Goal: Information Seeking & Learning: Learn about a topic

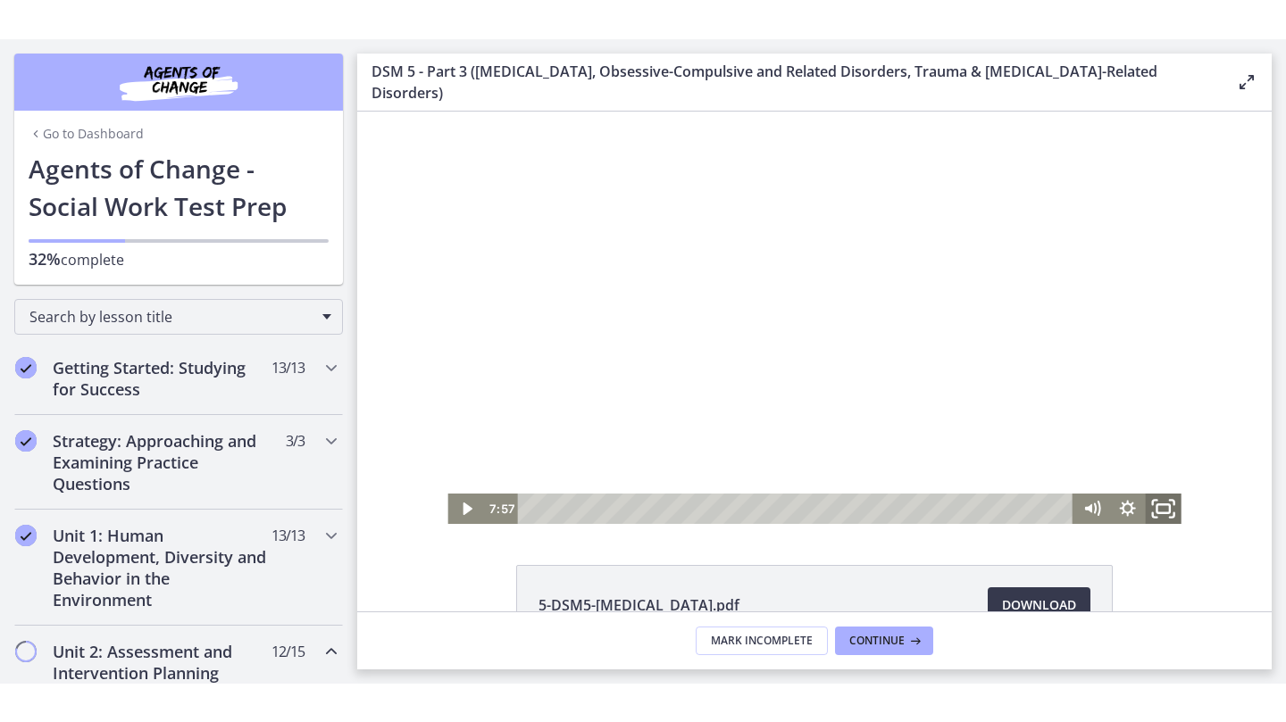
click at [1163, 505] on icon "Fullscreen" at bounding box center [1163, 508] width 43 height 37
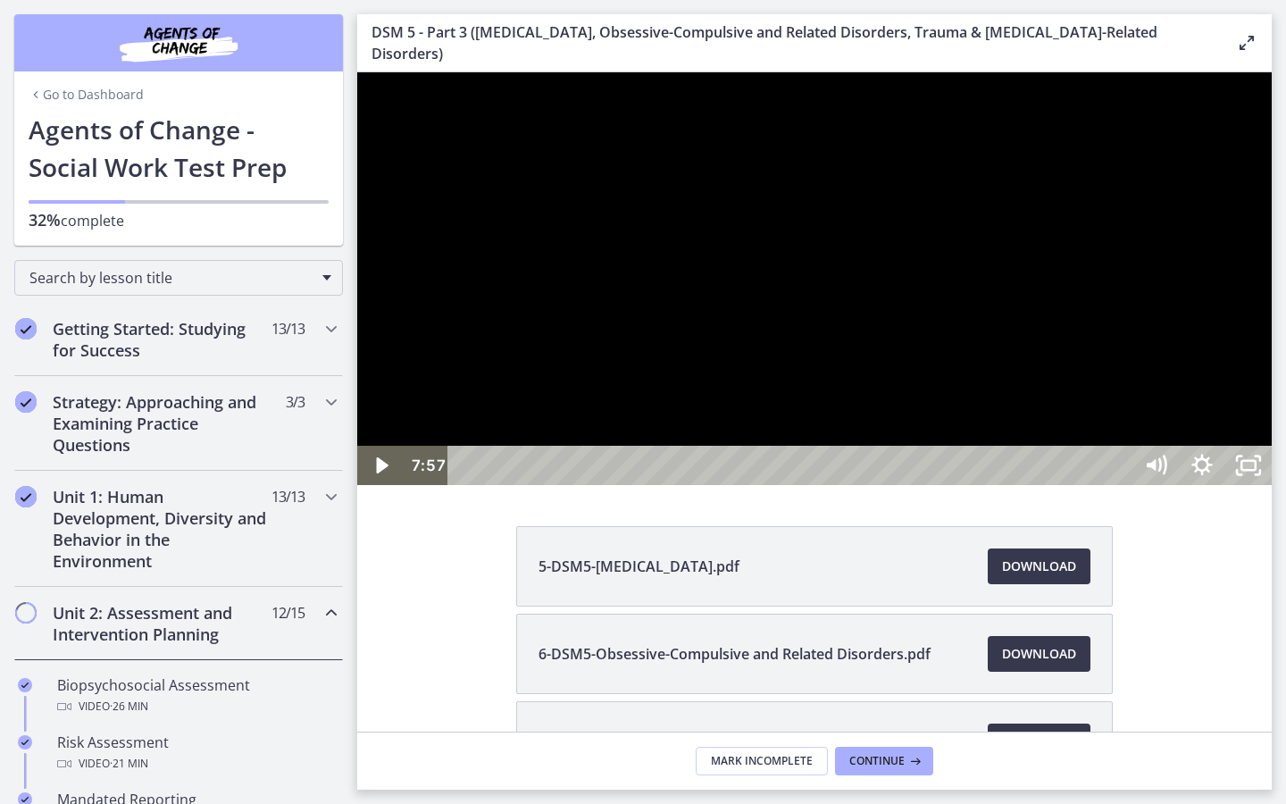
click at [1007, 485] on div at bounding box center [814, 278] width 914 height 413
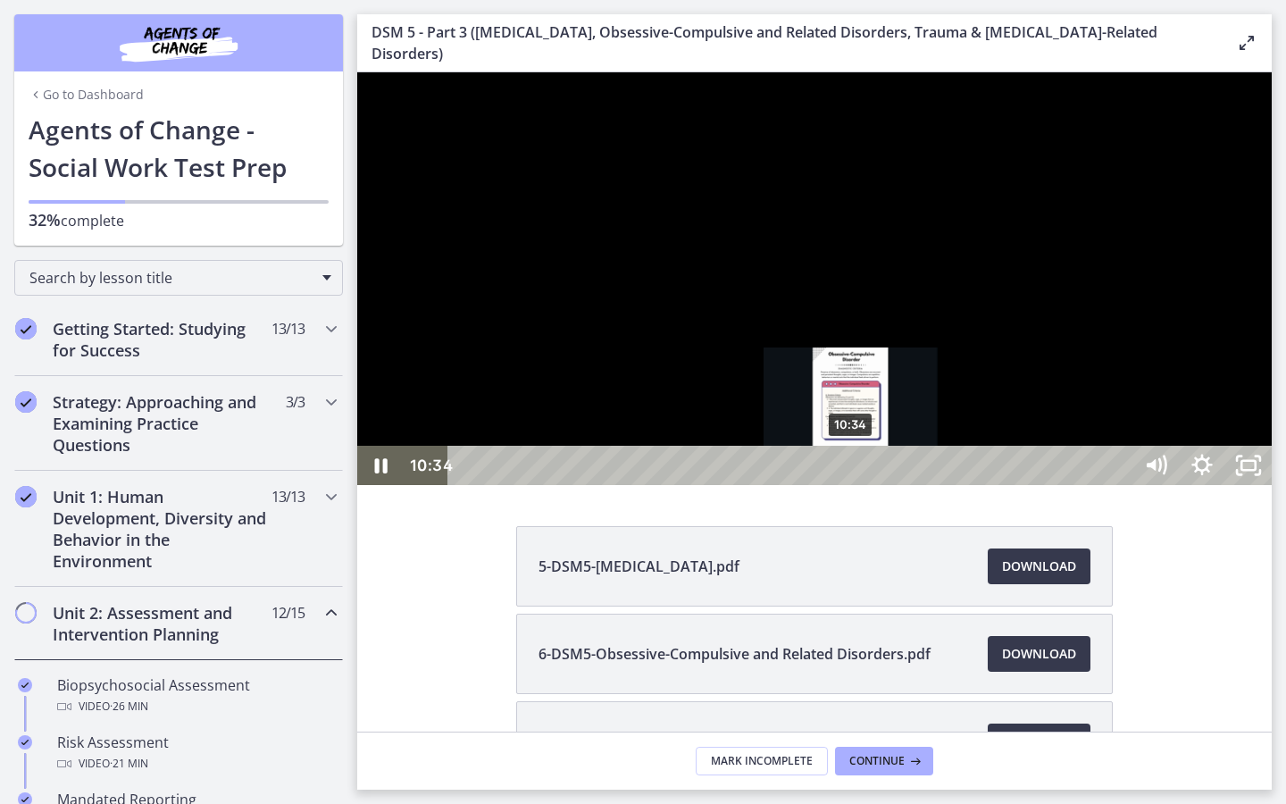
click at [852, 485] on div "10:34" at bounding box center [793, 465] width 656 height 39
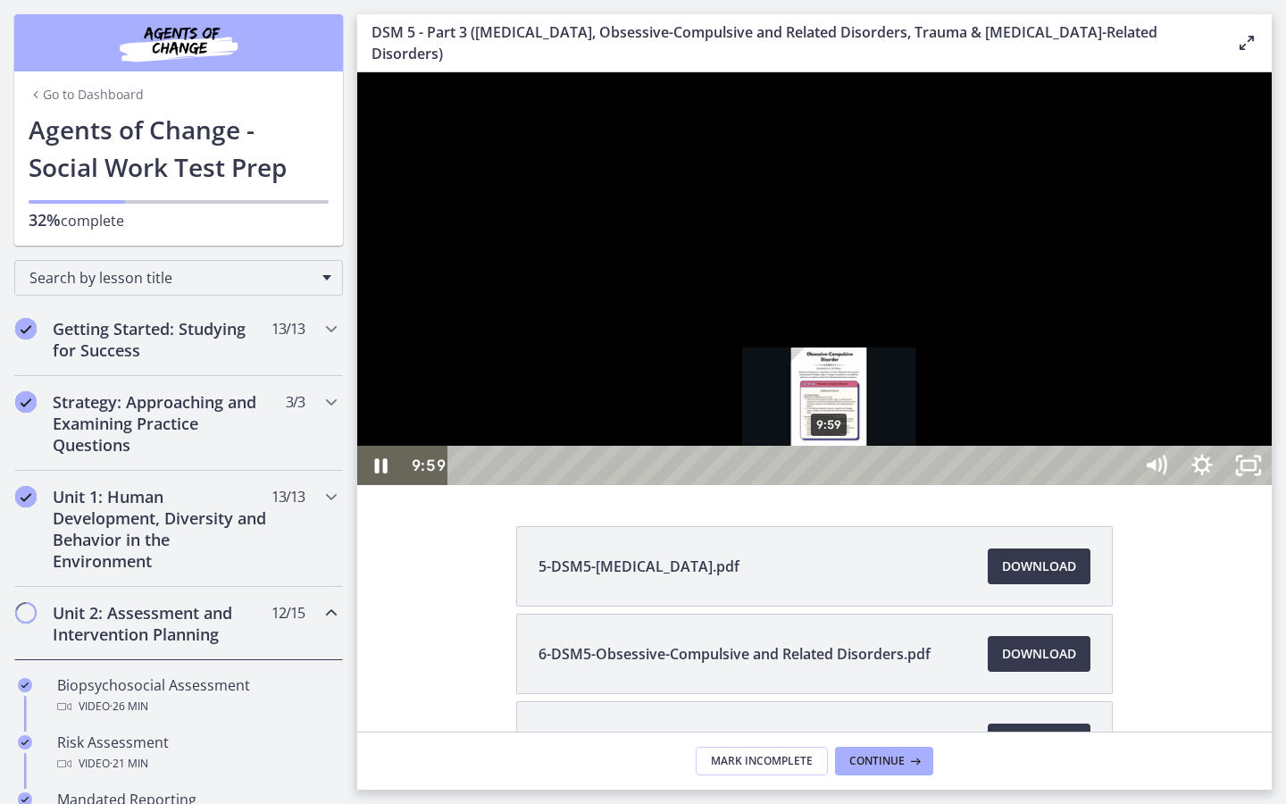
click at [831, 485] on div "9:59" at bounding box center [793, 465] width 656 height 39
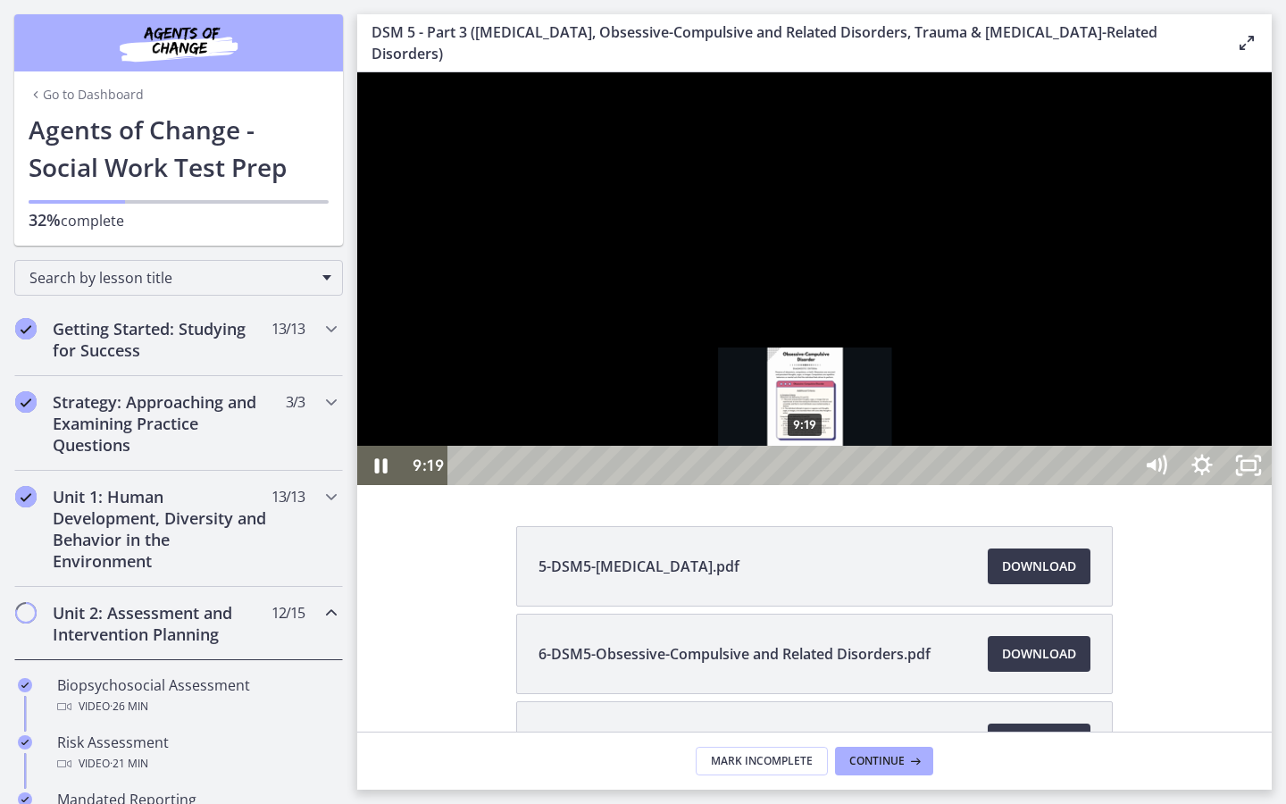
click at [806, 485] on div "9:19" at bounding box center [793, 465] width 656 height 39
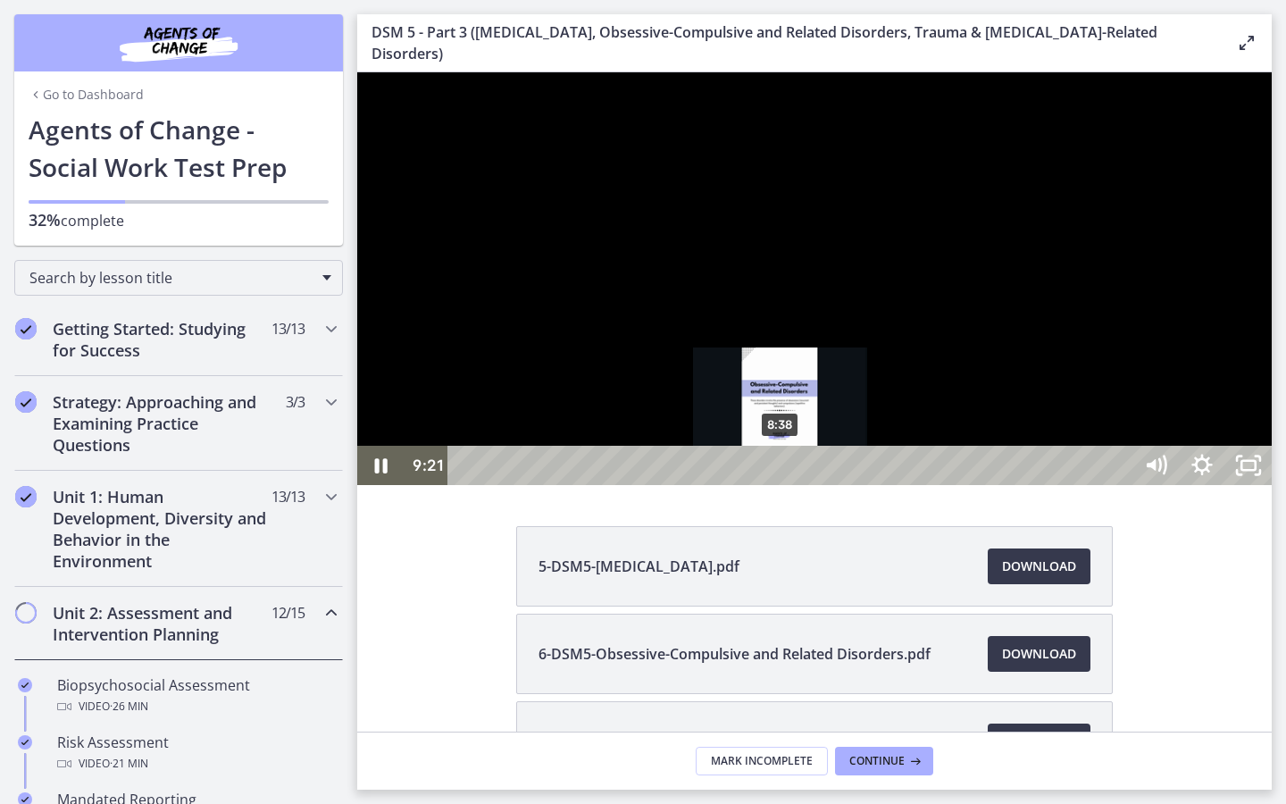
click at [781, 485] on div "8:38" at bounding box center [793, 465] width 656 height 39
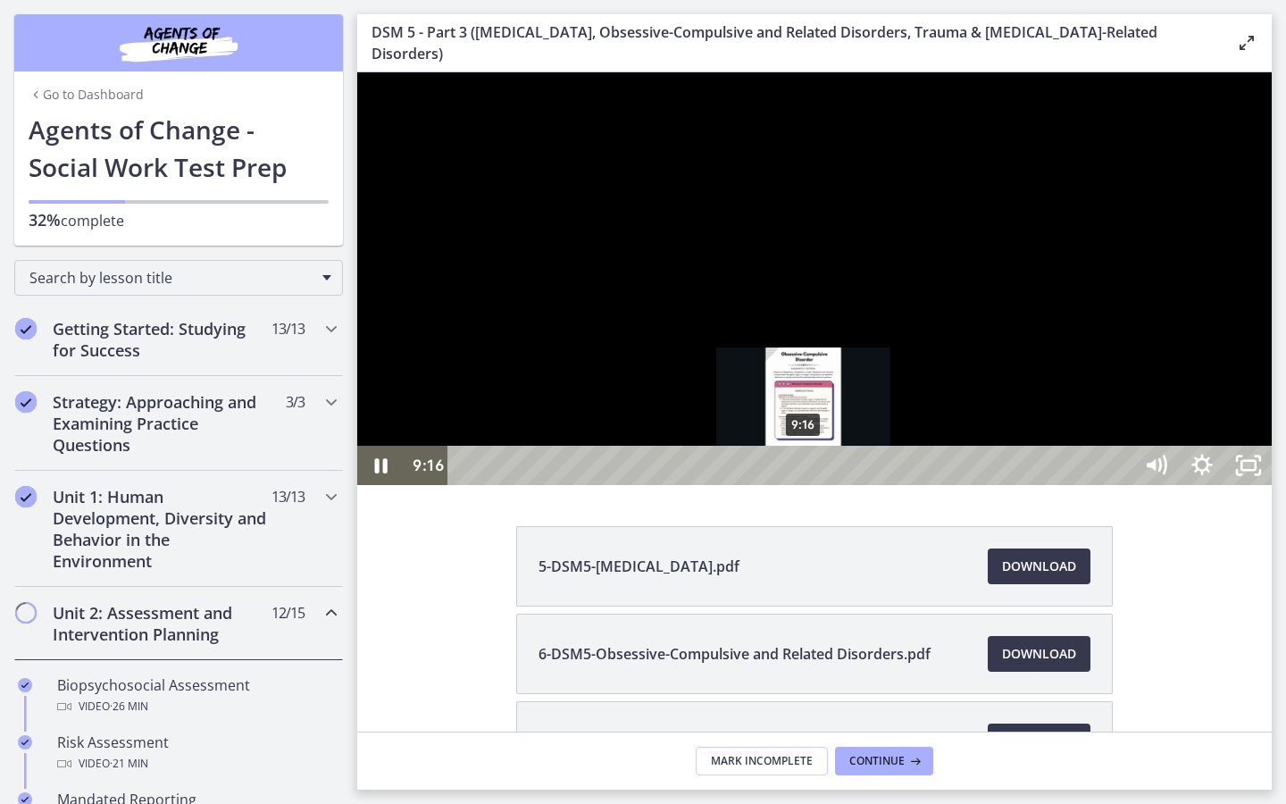
click at [805, 472] on div "Playbar" at bounding box center [803, 465] width 13 height 13
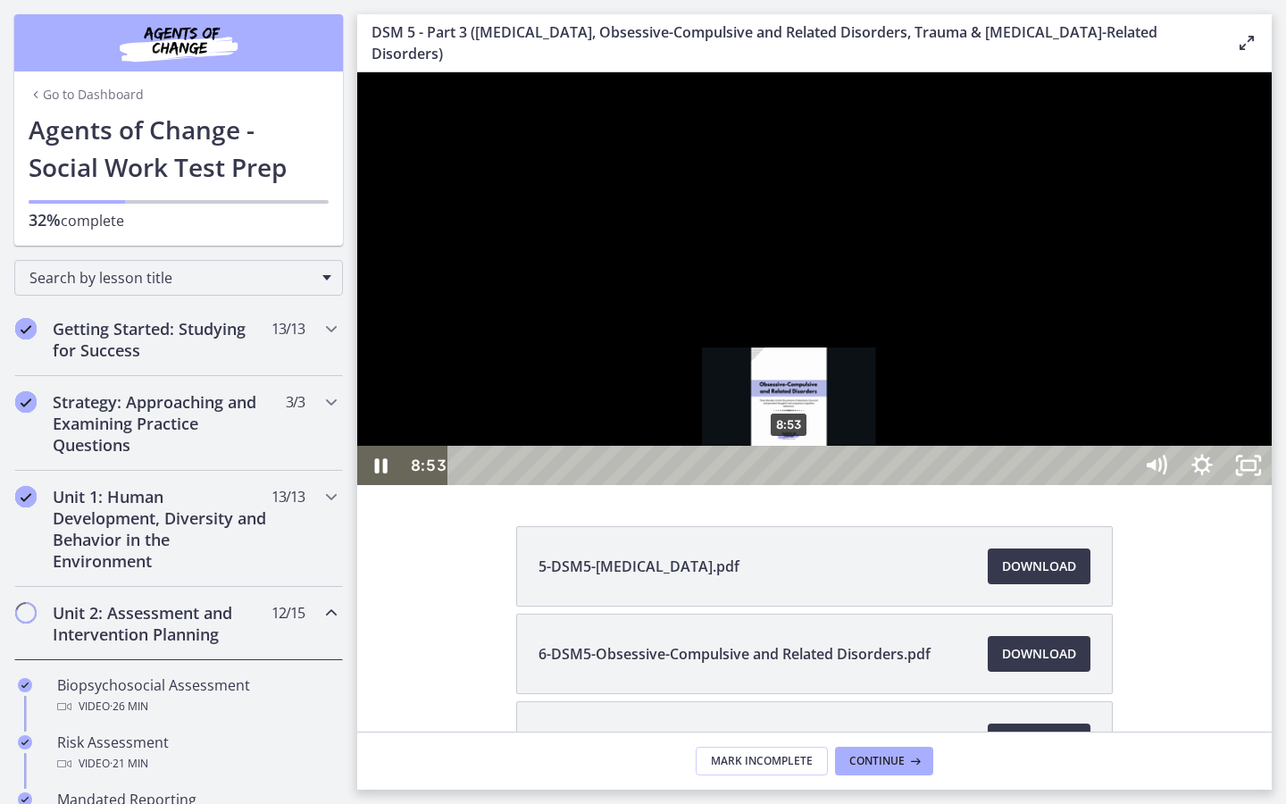
click at [790, 485] on div "8:53" at bounding box center [793, 465] width 656 height 39
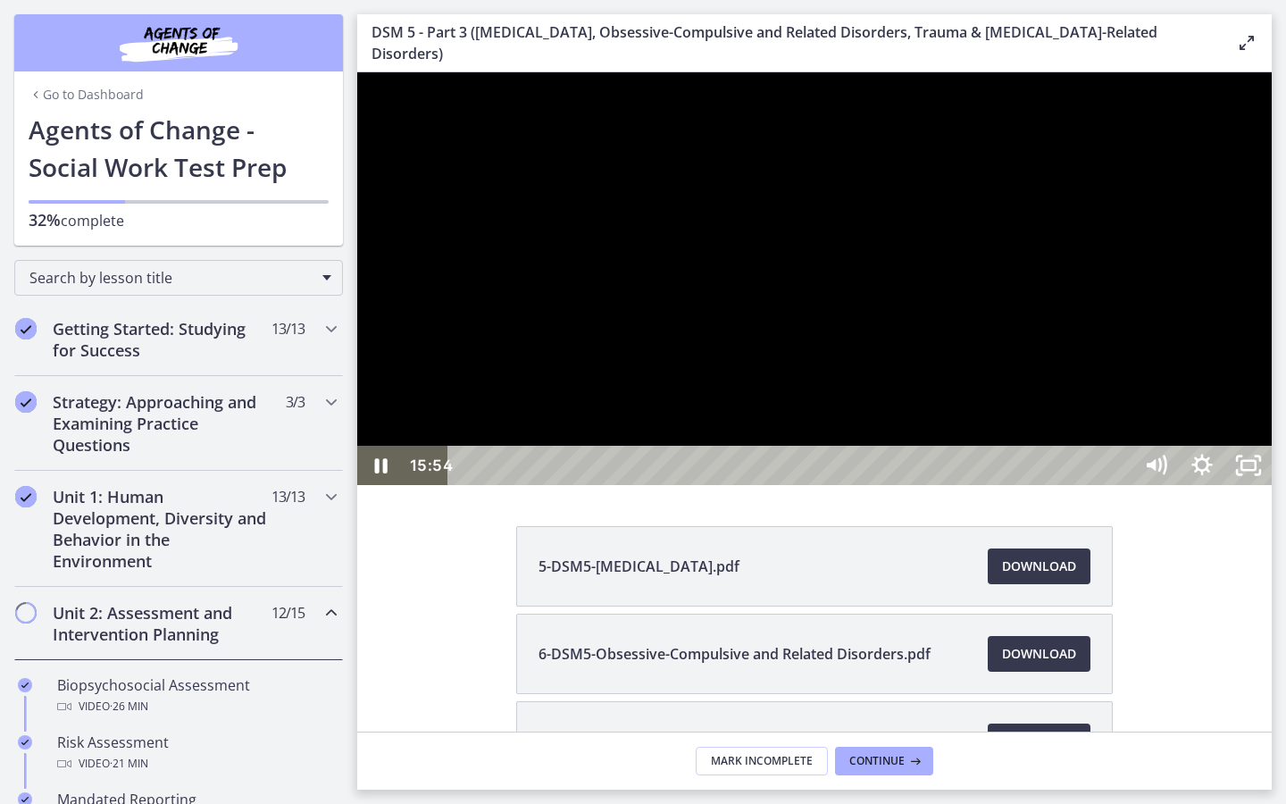
click at [1167, 434] on div at bounding box center [814, 278] width 914 height 413
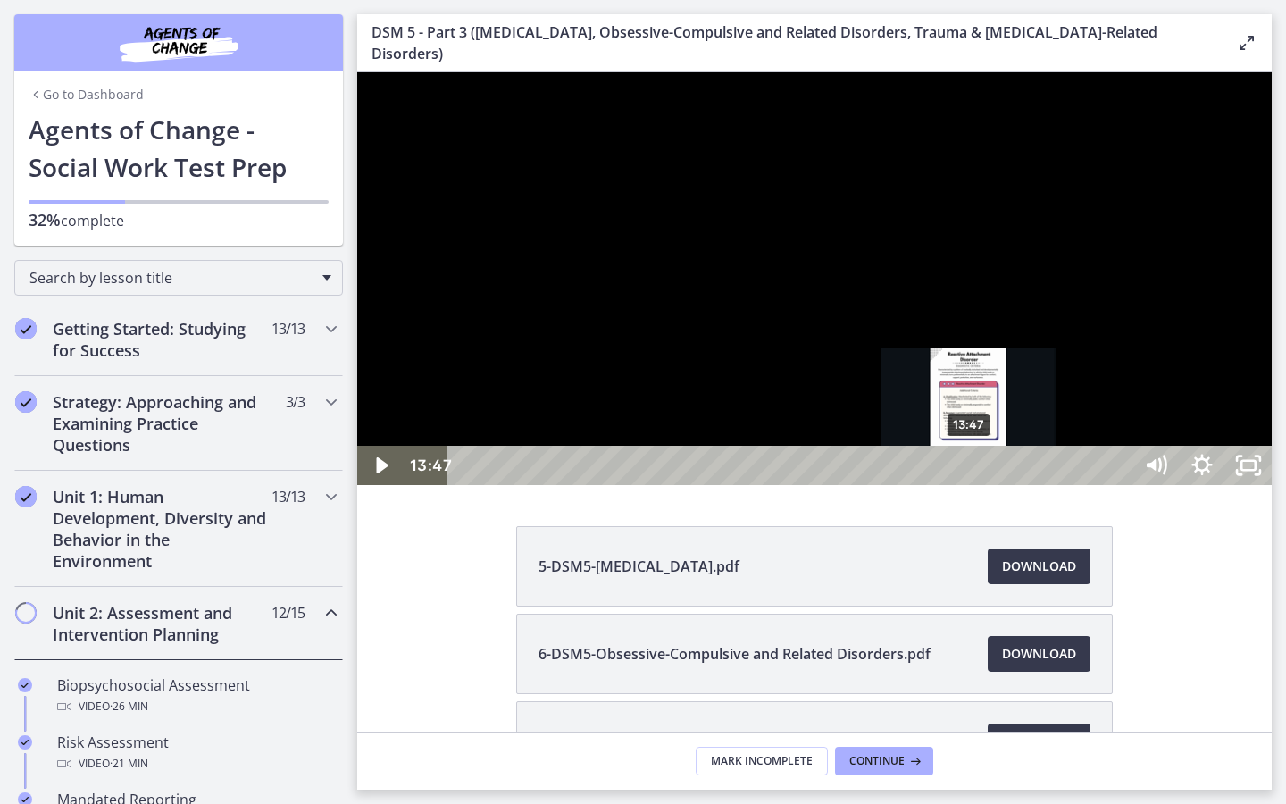
click at [970, 485] on div "13:47" at bounding box center [793, 465] width 656 height 39
click at [956, 485] on div "13:24" at bounding box center [793, 465] width 656 height 39
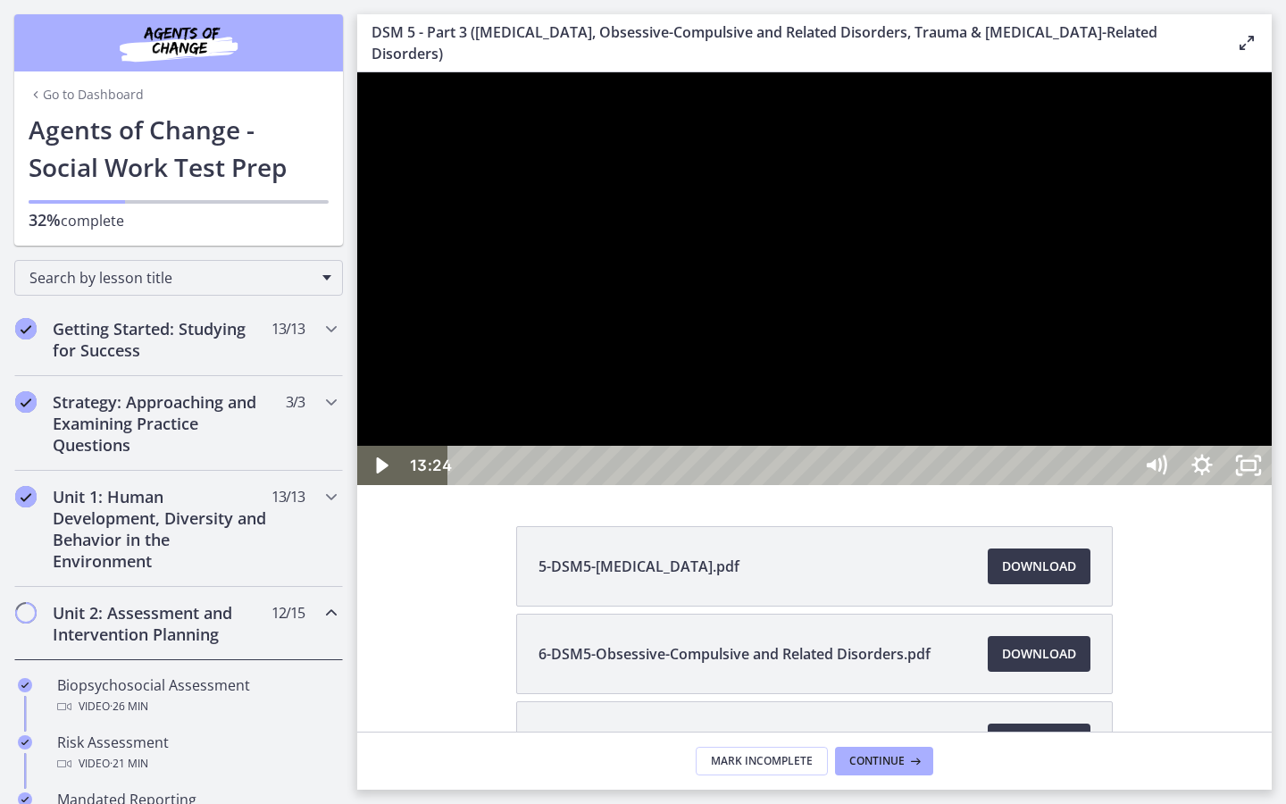
click at [1012, 478] on div at bounding box center [814, 278] width 914 height 413
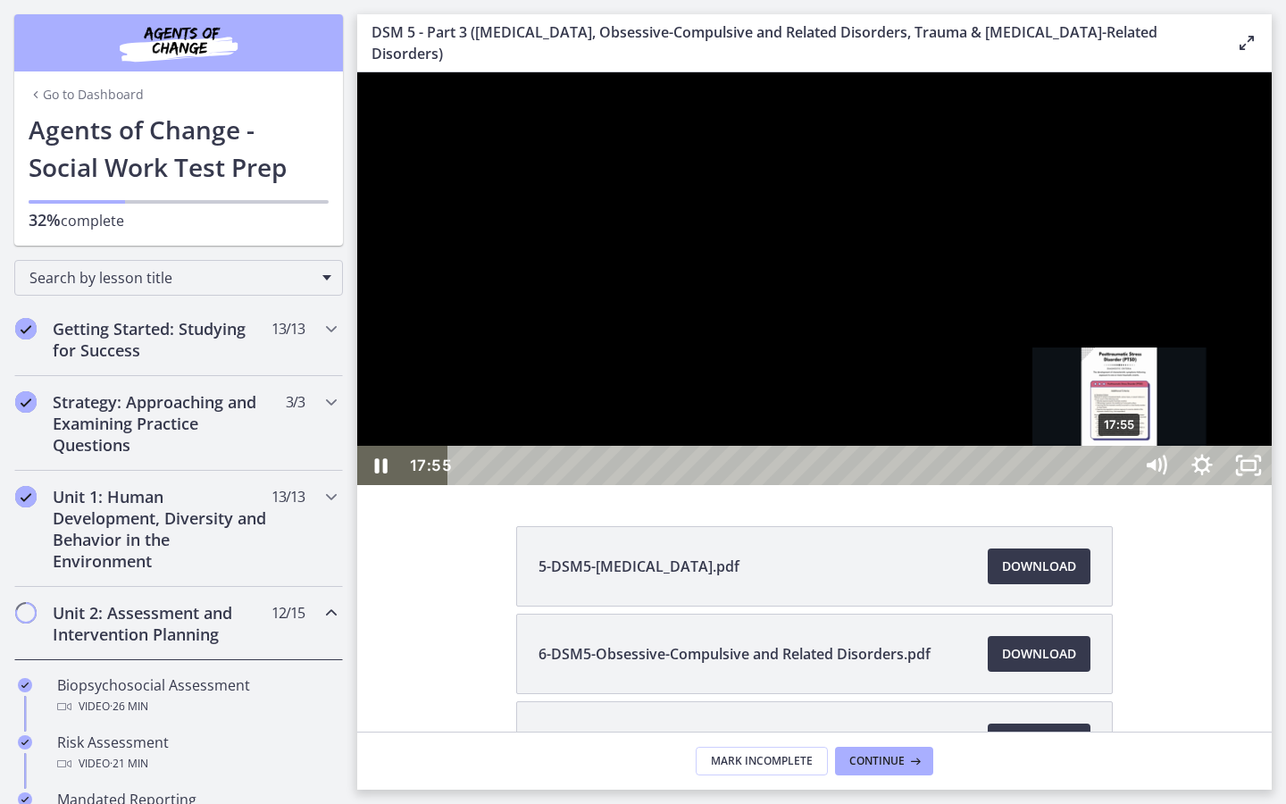
click at [1121, 485] on div "17:55" at bounding box center [793, 465] width 656 height 39
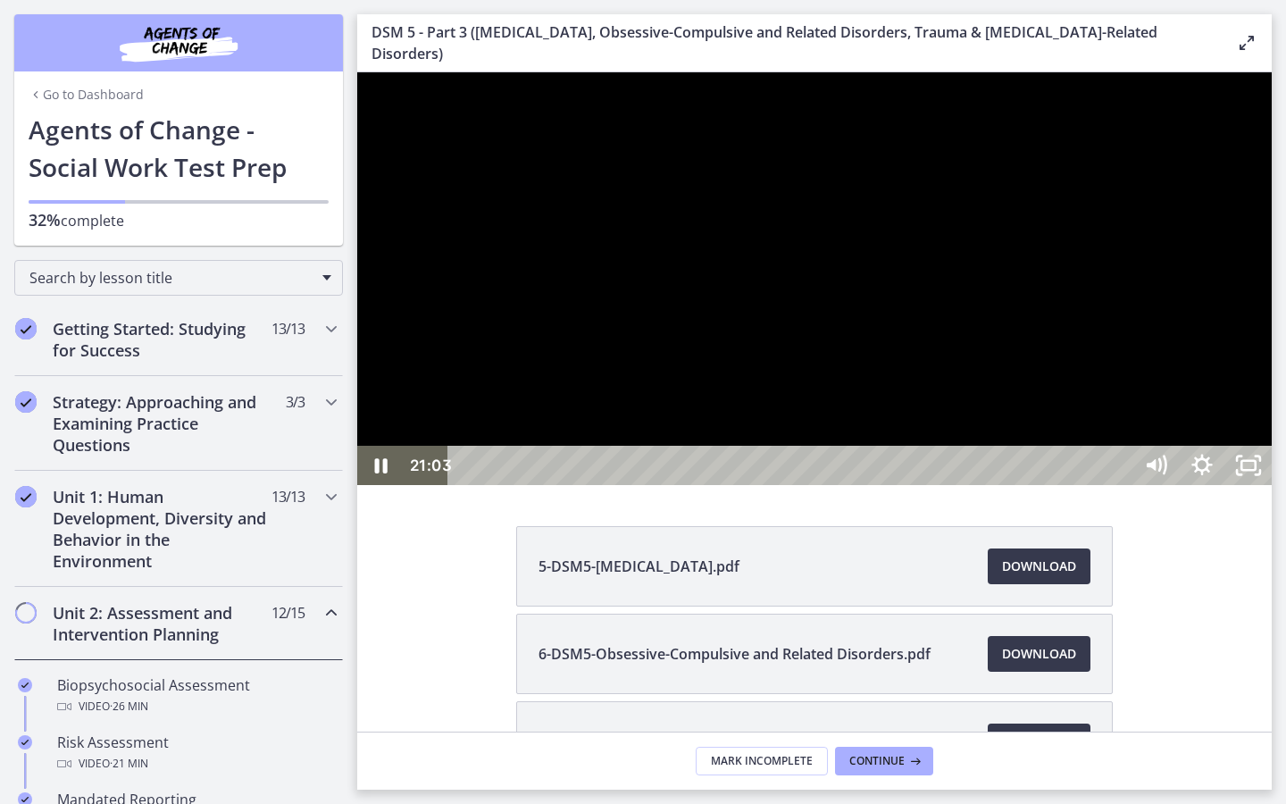
click at [998, 472] on div at bounding box center [814, 278] width 914 height 413
click at [1024, 485] on div at bounding box center [814, 278] width 914 height 413
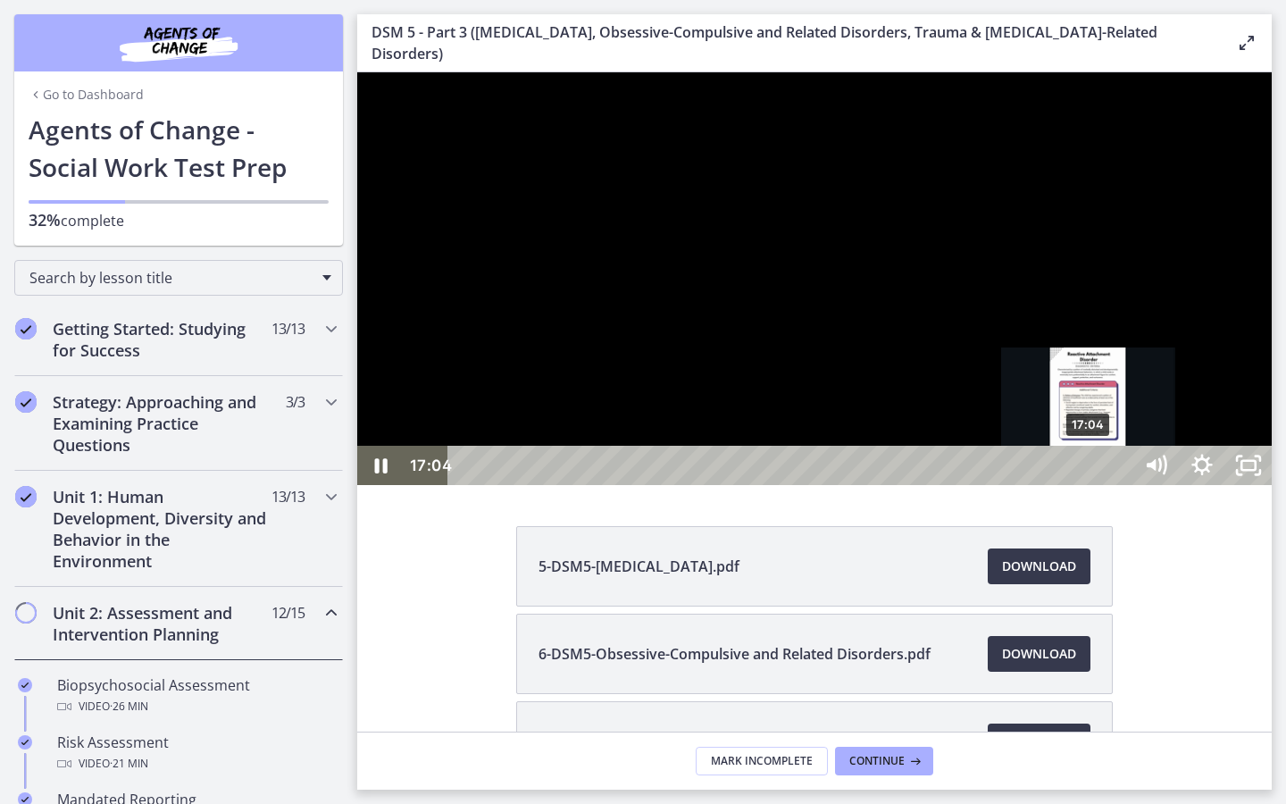
click at [1090, 485] on div "17:04" at bounding box center [793, 465] width 656 height 39
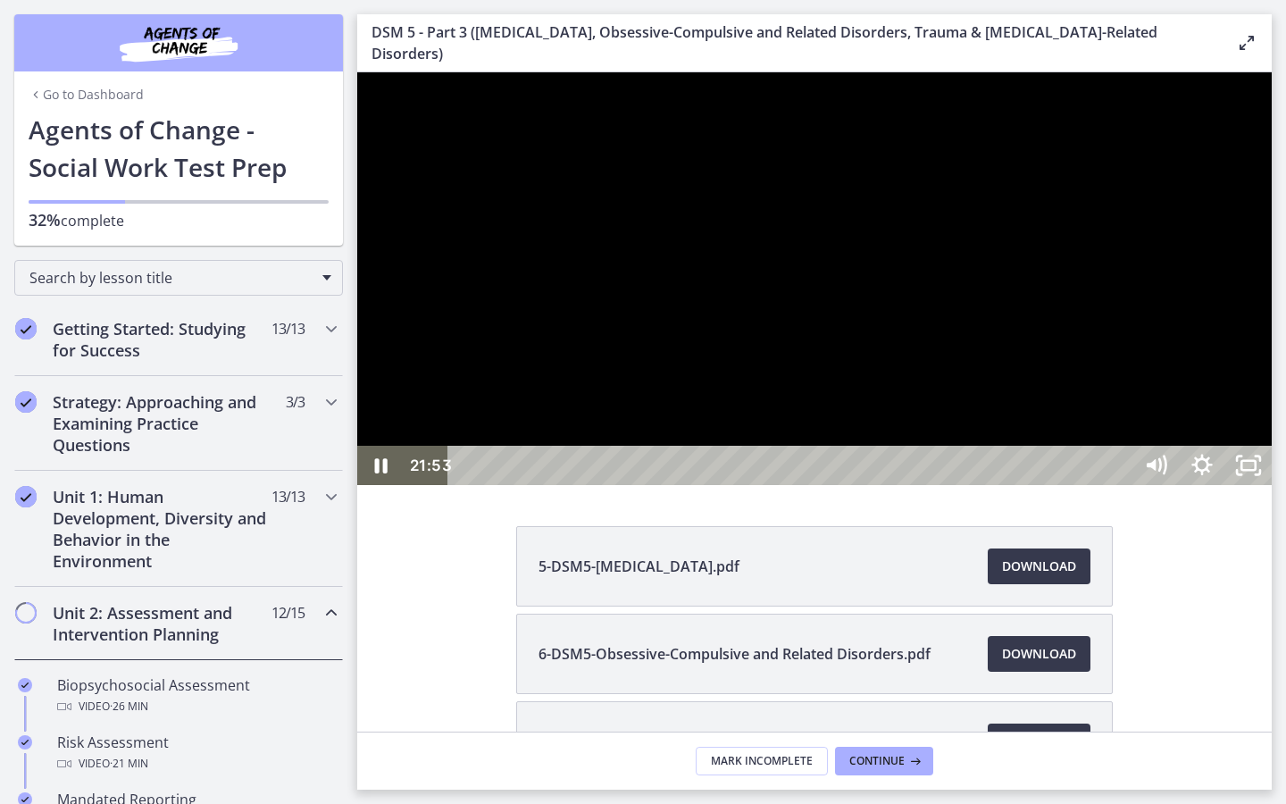
click at [996, 485] on div at bounding box center [814, 278] width 914 height 413
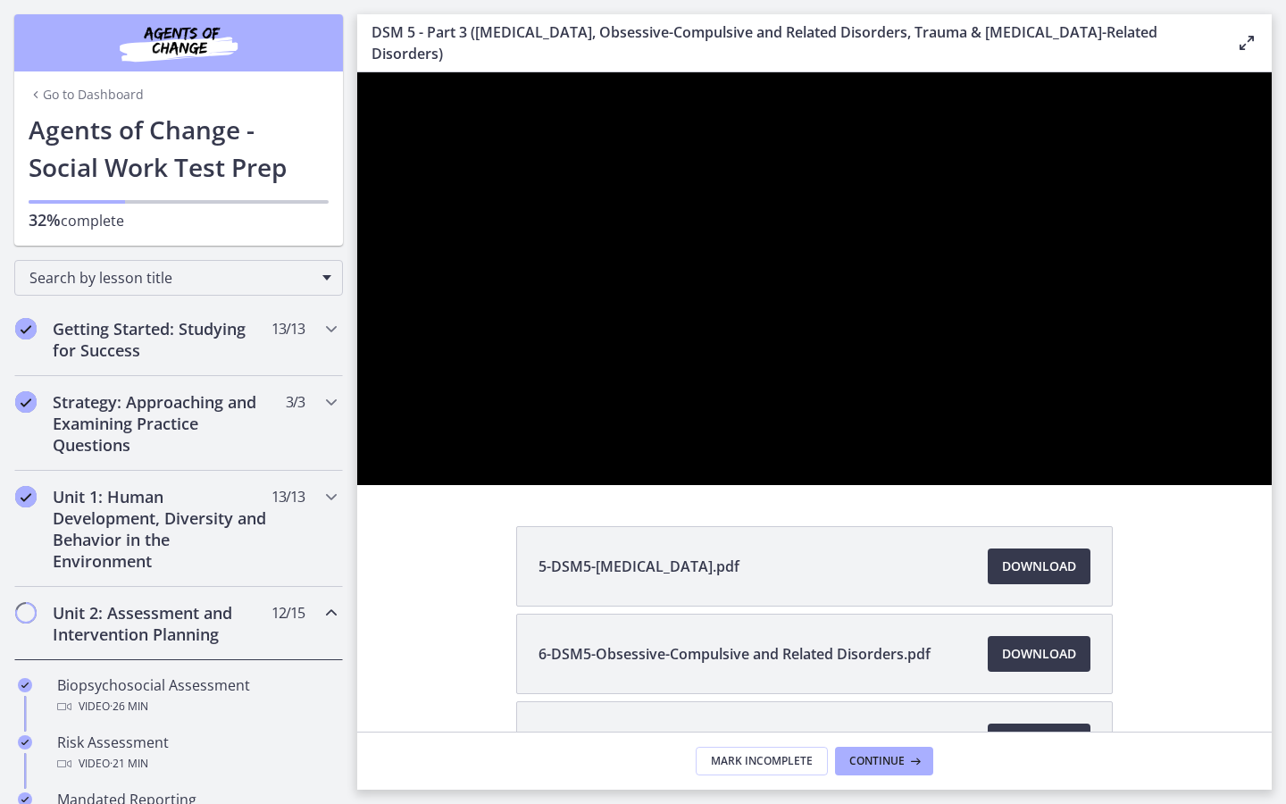
click at [996, 485] on div at bounding box center [814, 278] width 914 height 413
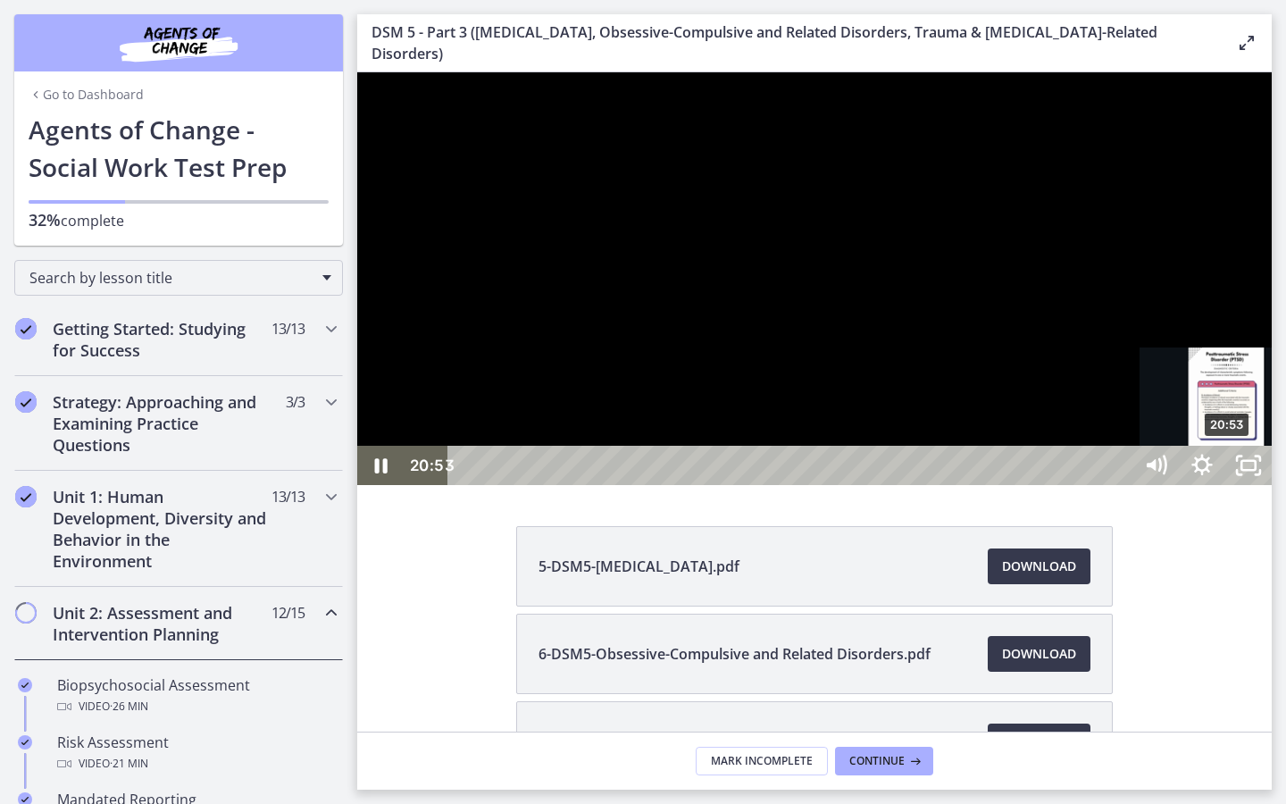
click at [1121, 485] on div "20:53" at bounding box center [793, 465] width 656 height 39
click at [972, 485] on div at bounding box center [814, 278] width 914 height 413
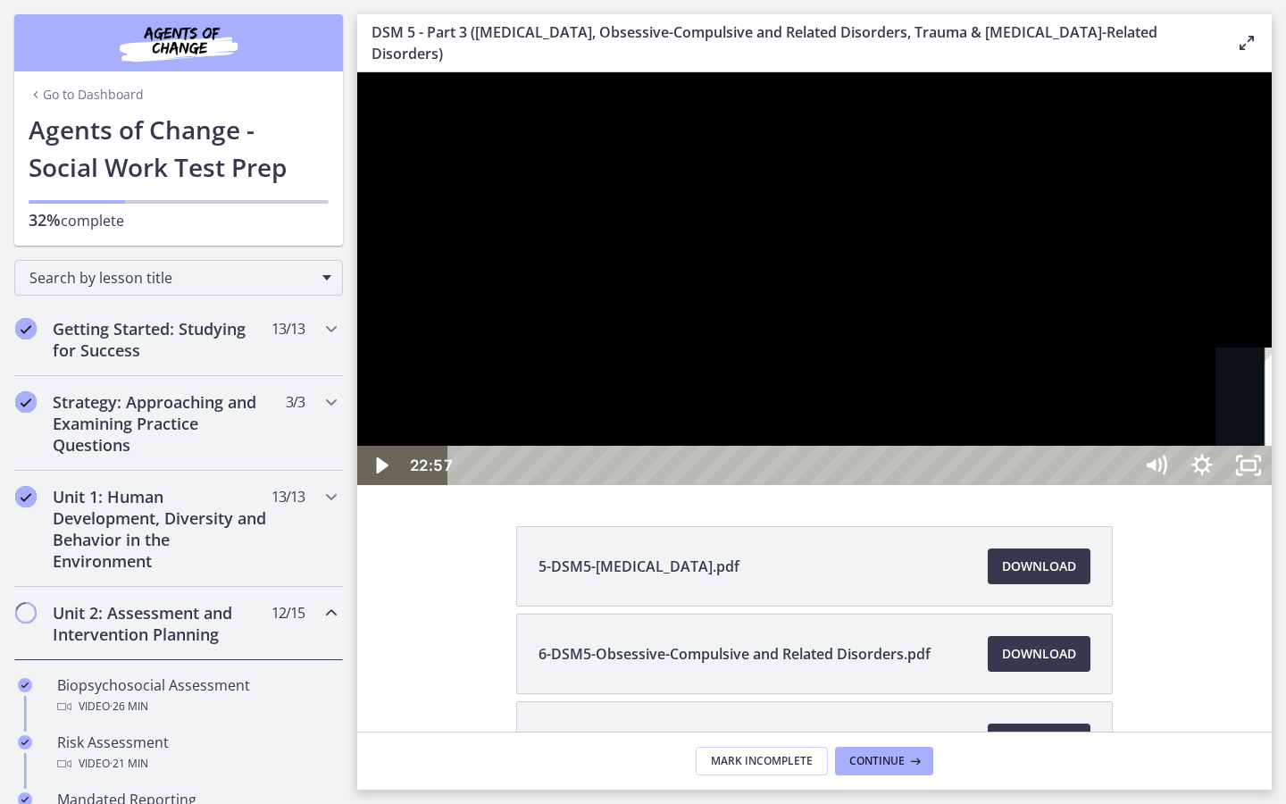
click at [1121, 485] on div "22:57" at bounding box center [793, 465] width 656 height 39
click at [1248, 485] on div at bounding box center [814, 278] width 914 height 413
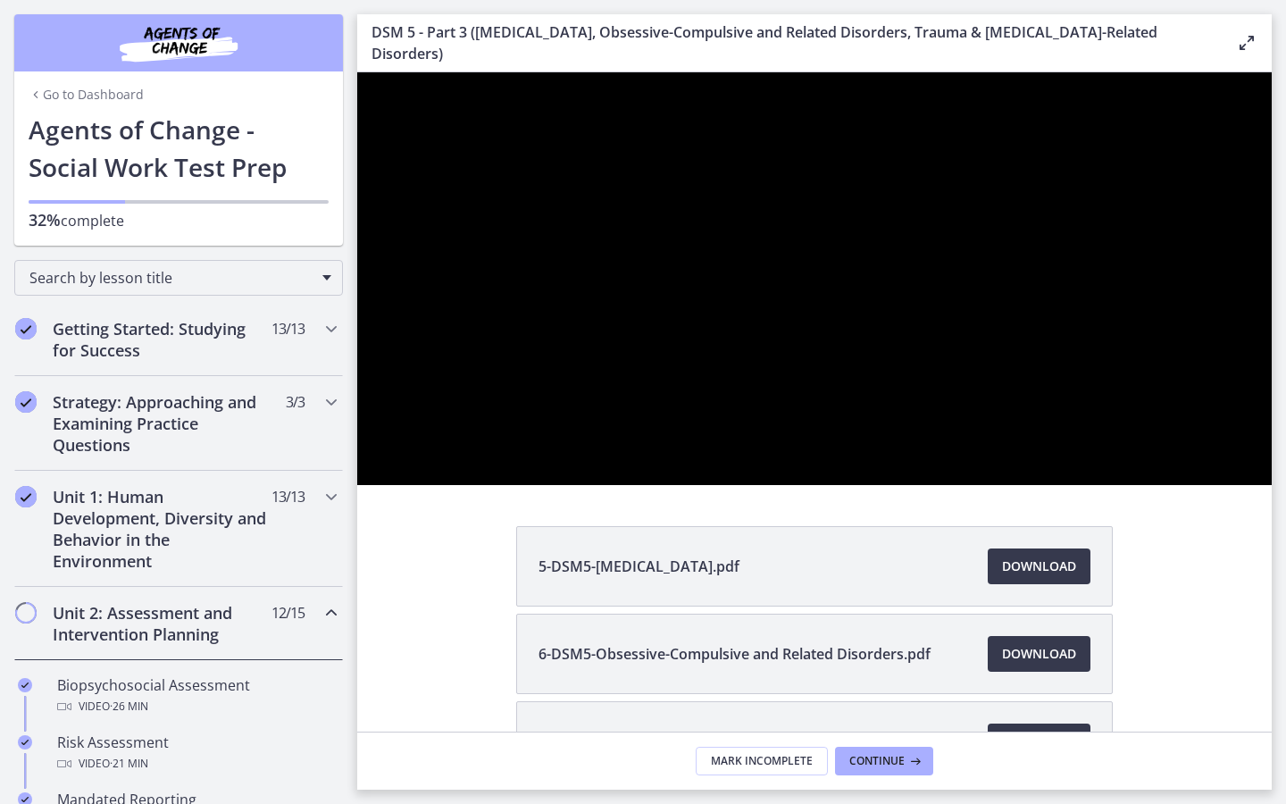
click at [1248, 485] on div at bounding box center [814, 278] width 914 height 413
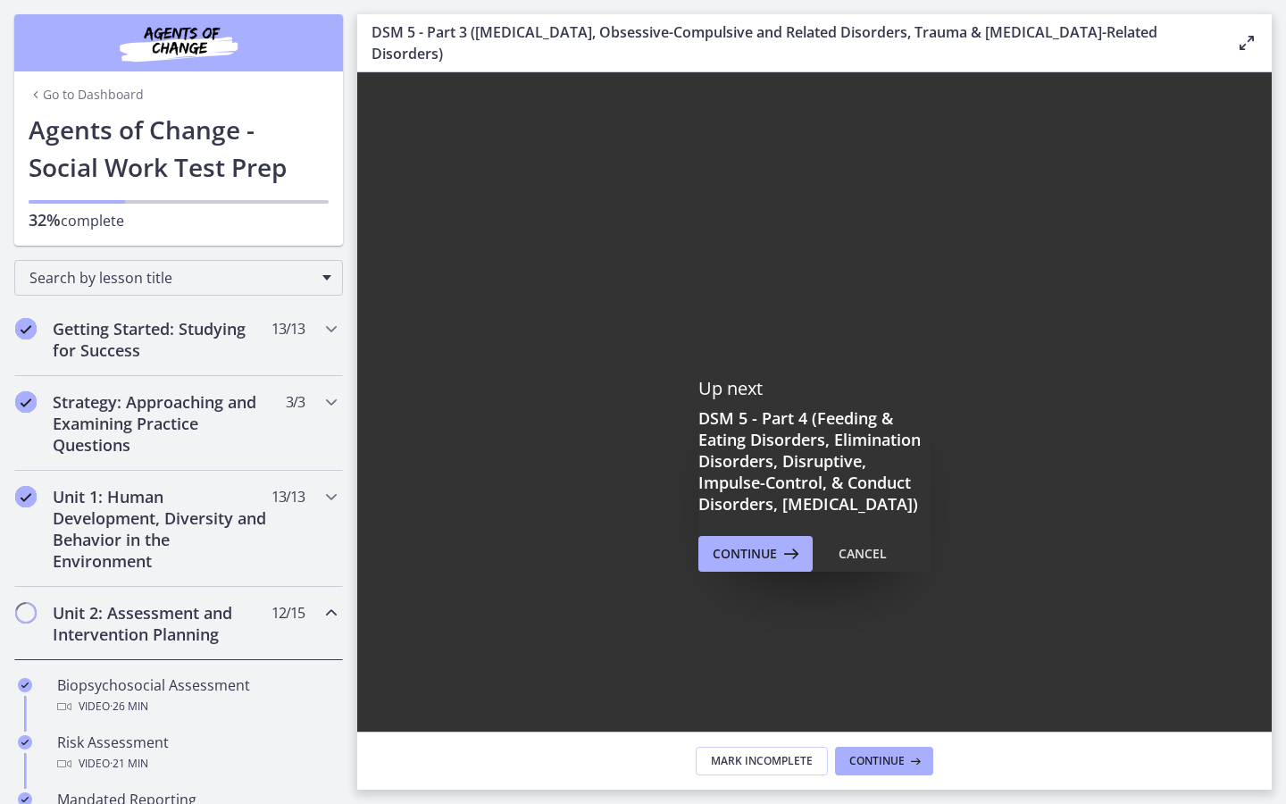
click at [1247, 644] on div at bounding box center [814, 433] width 914 height 723
click at [735, 644] on div "7:22" at bounding box center [793, 775] width 656 height 39
click at [715, 644] on div "6:50" at bounding box center [793, 775] width 656 height 39
click at [697, 644] on div "6:19" at bounding box center [793, 775] width 656 height 39
click at [688, 644] on div "6:04" at bounding box center [793, 775] width 656 height 39
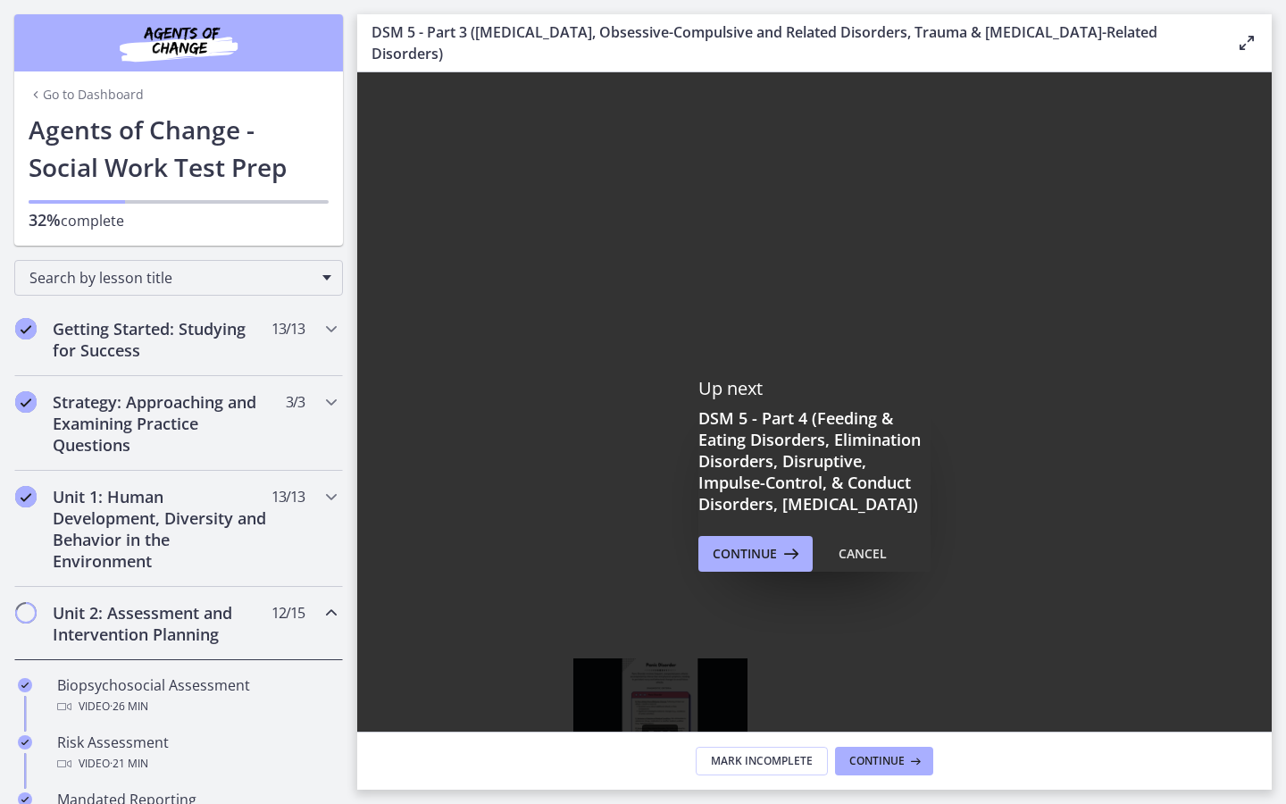
click at [662, 644] on div "5:22" at bounding box center [793, 775] width 656 height 39
click at [631, 644] on div "4:32" at bounding box center [793, 775] width 656 height 39
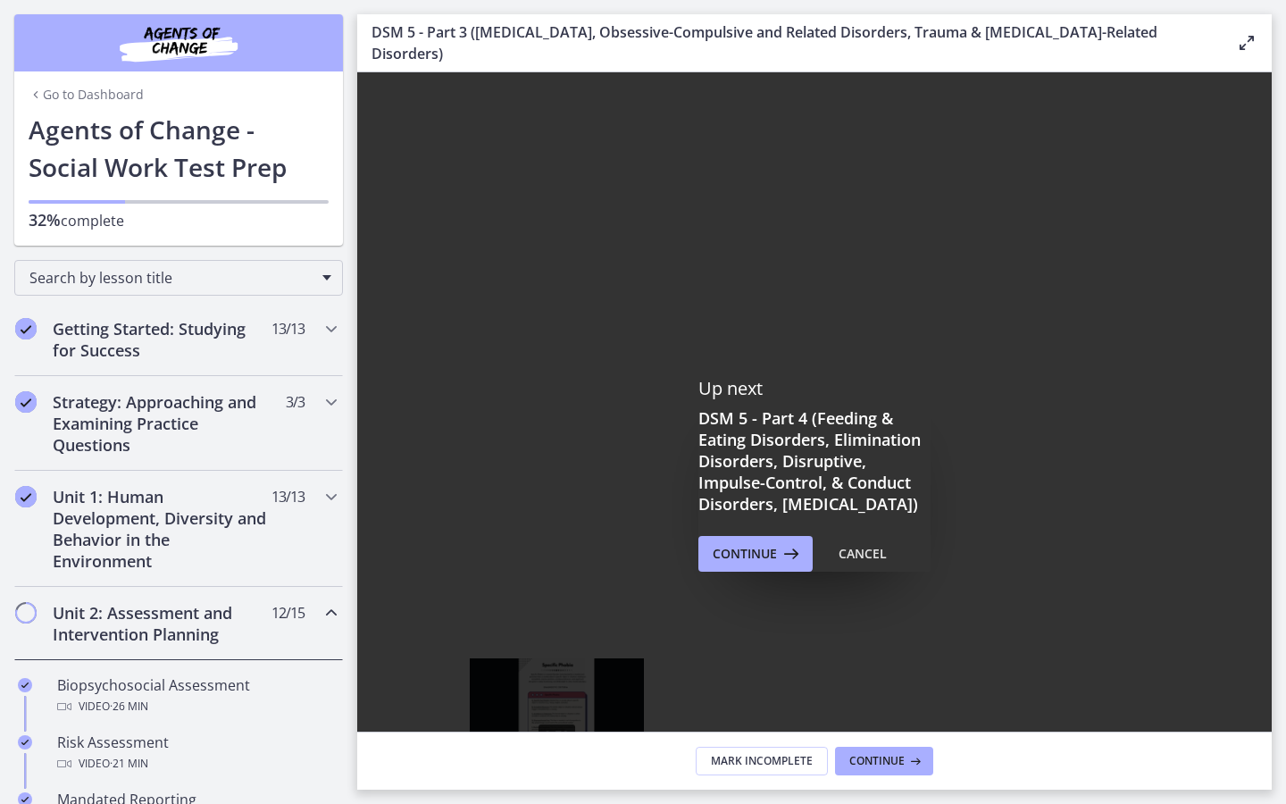
click at [557, 644] on div "2:30" at bounding box center [793, 775] width 656 height 39
click at [527, 644] on div "1:40" at bounding box center [793, 775] width 656 height 39
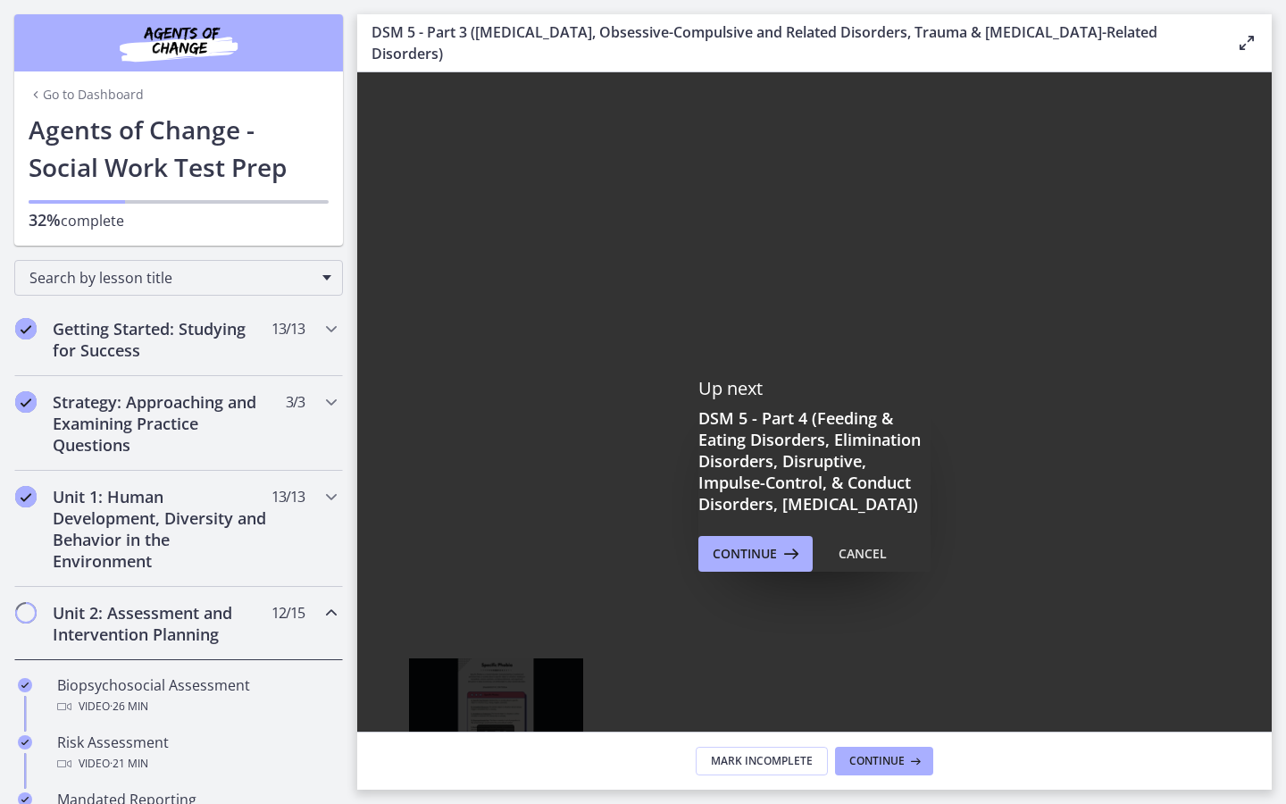
click at [497, 644] on div "0:50" at bounding box center [793, 775] width 656 height 39
click at [497, 644] on div "Playbar" at bounding box center [495, 776] width 13 height 13
click at [470, 644] on div "0:06" at bounding box center [793, 775] width 656 height 39
click at [1028, 549] on div at bounding box center [814, 433] width 914 height 723
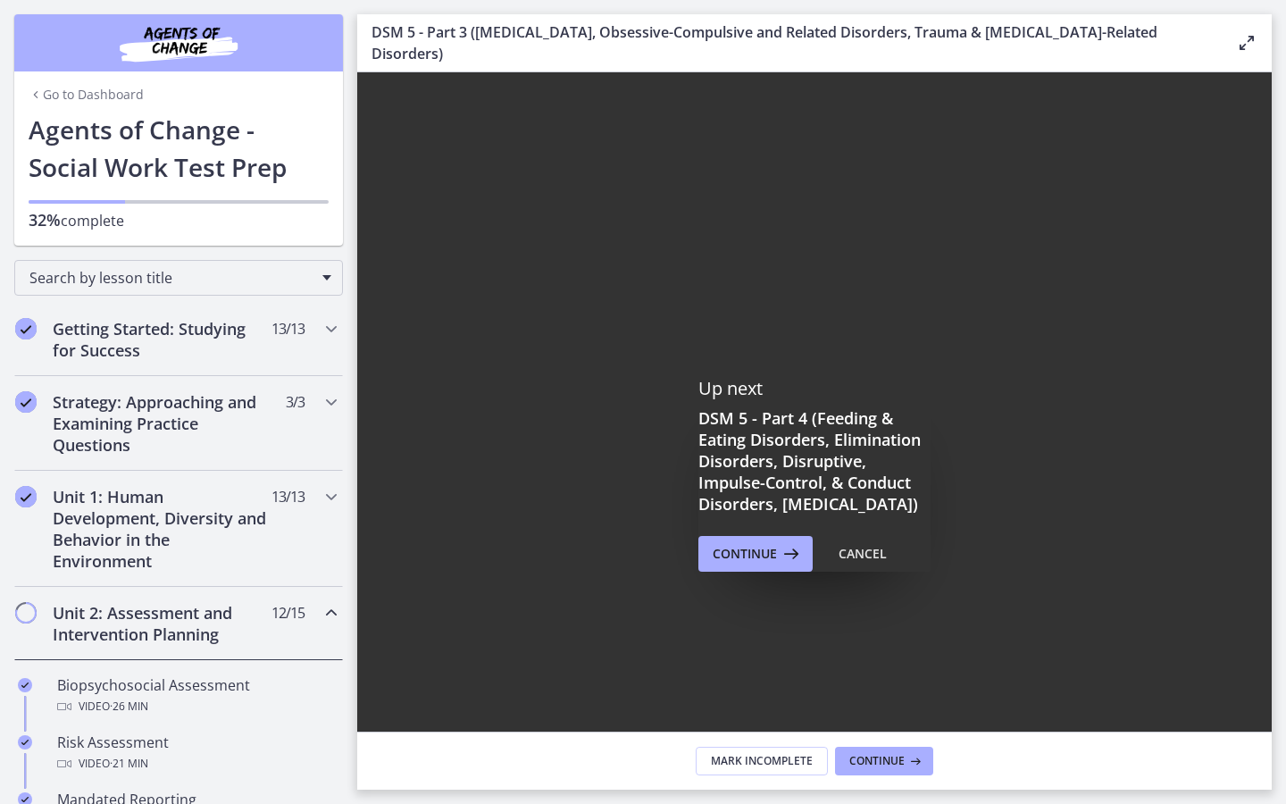
click at [1105, 576] on div at bounding box center [814, 433] width 914 height 723
